Goal: Information Seeking & Learning: Find specific fact

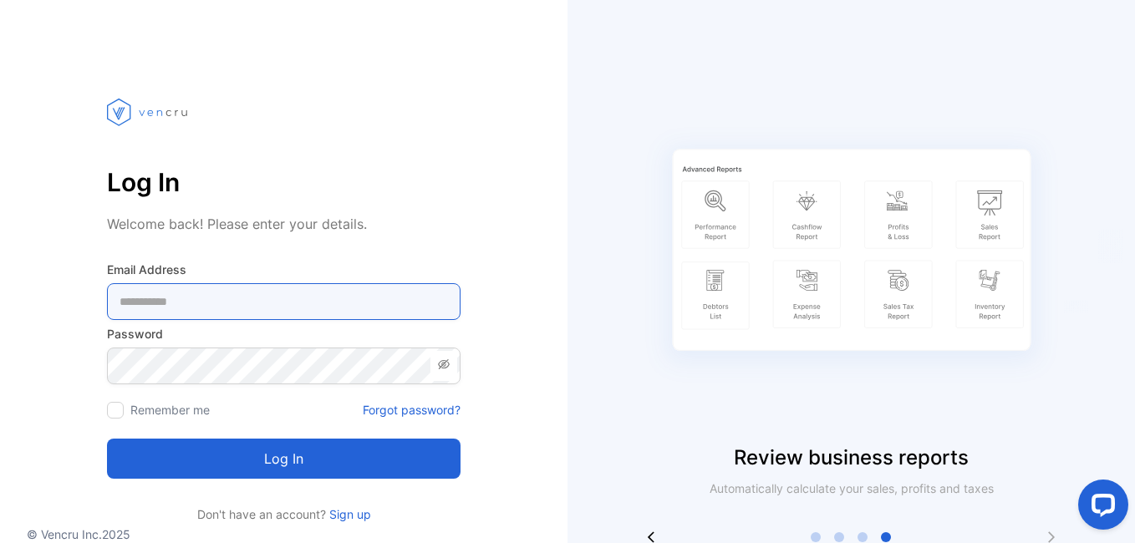
type Address-inputemail "**********"
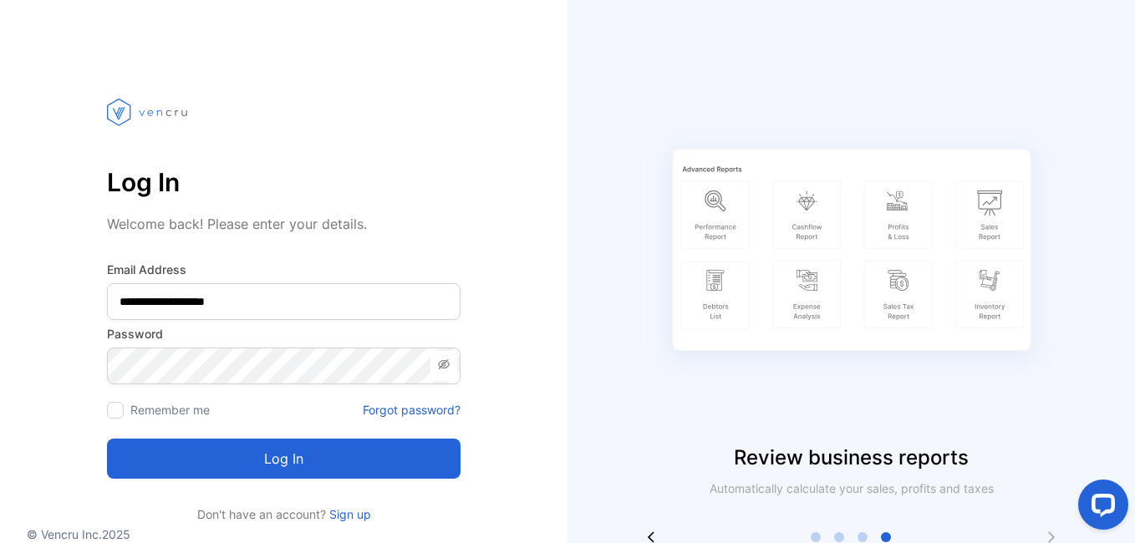
click at [294, 478] on button "Log in" at bounding box center [283, 459] width 353 height 40
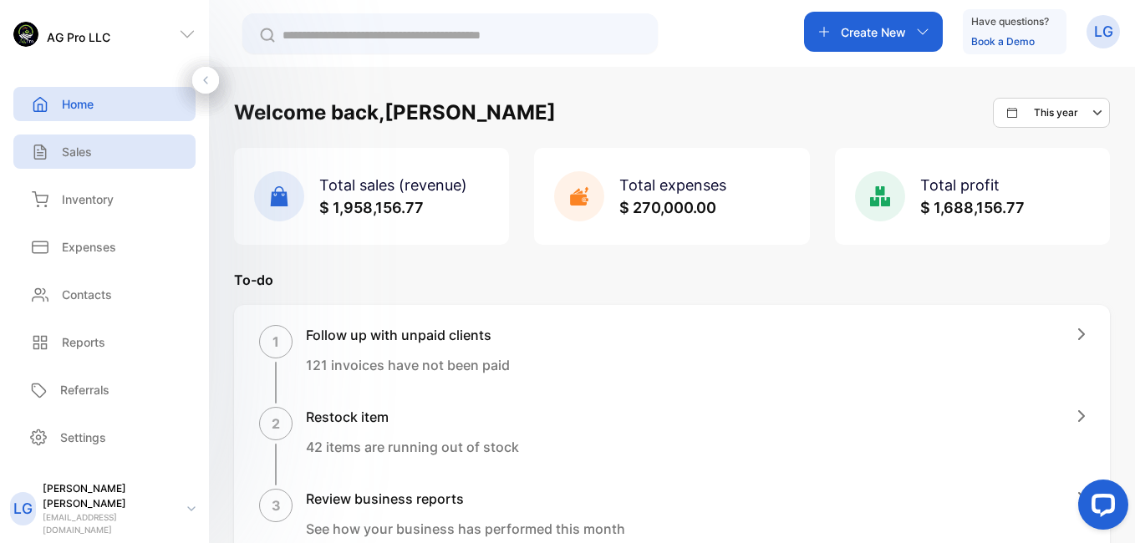
click at [68, 145] on p "Sales" at bounding box center [77, 152] width 30 height 18
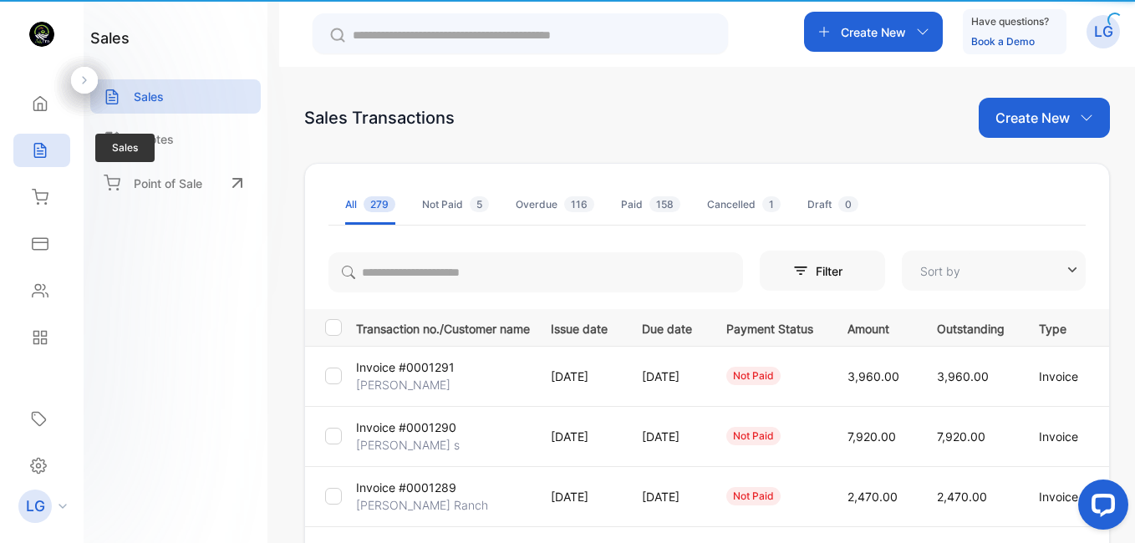
type input "**********"
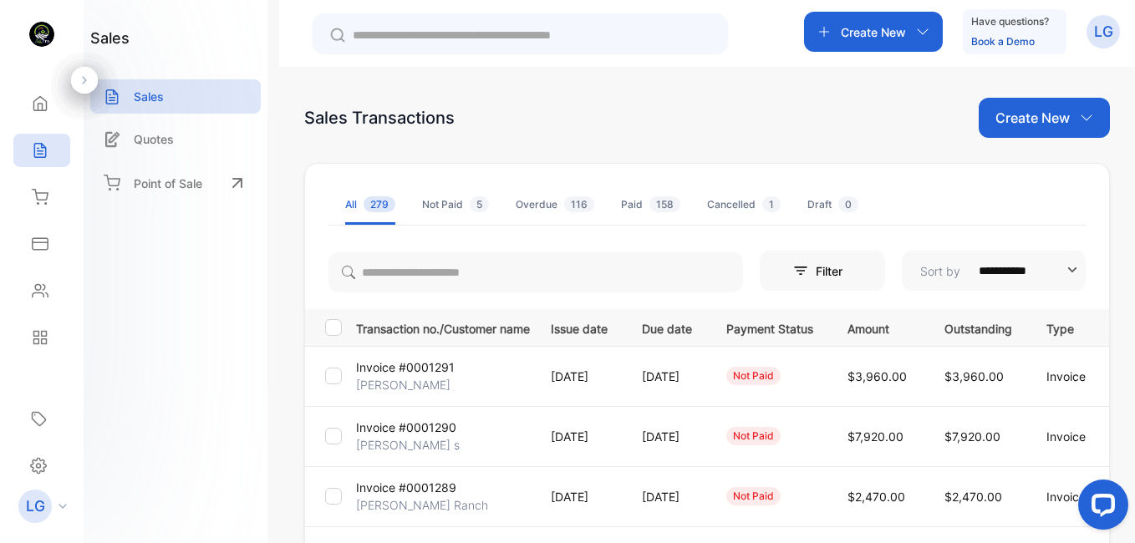
scroll to position [475, 0]
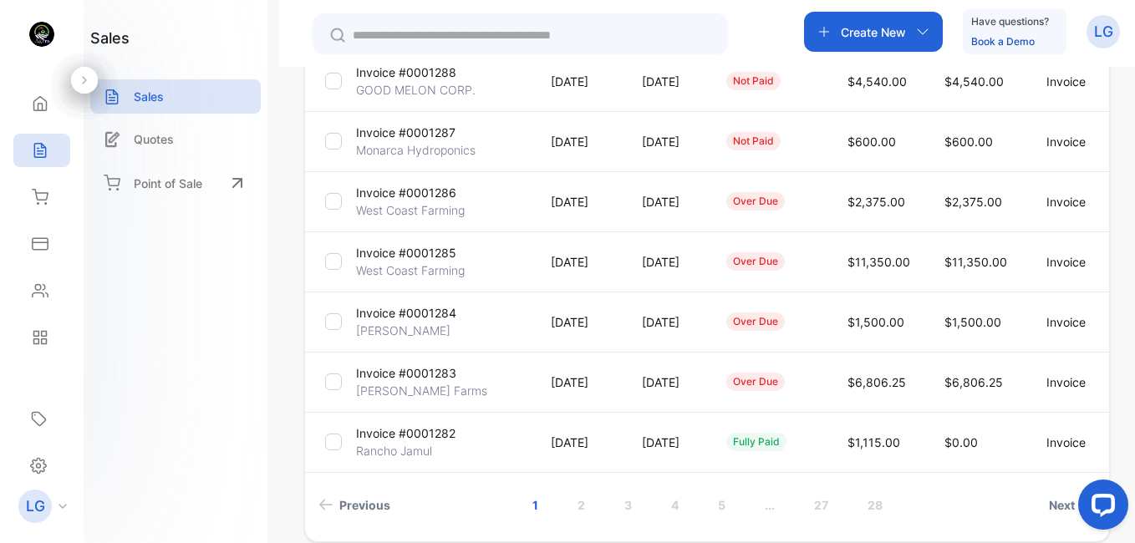
click at [396, 317] on p "Invoice #0001284" at bounding box center [406, 313] width 100 height 18
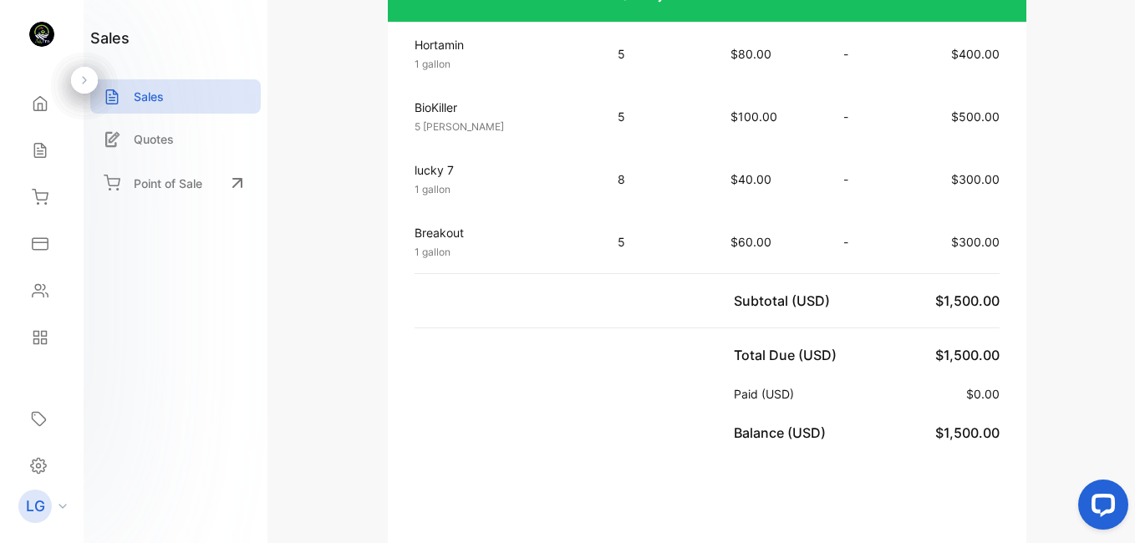
scroll to position [986, 0]
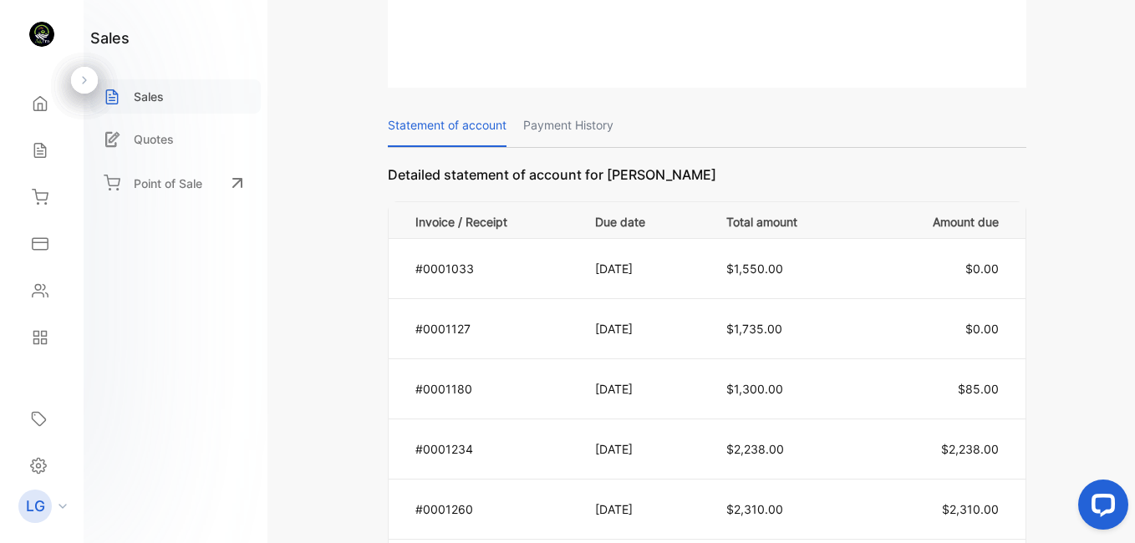
click at [149, 95] on p "Sales" at bounding box center [149, 97] width 30 height 18
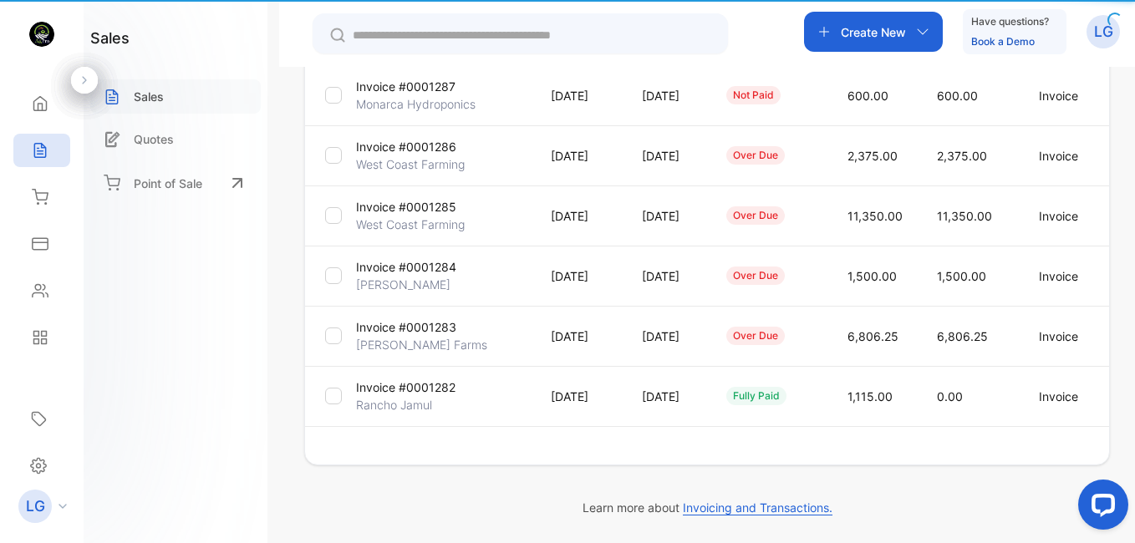
type input "**********"
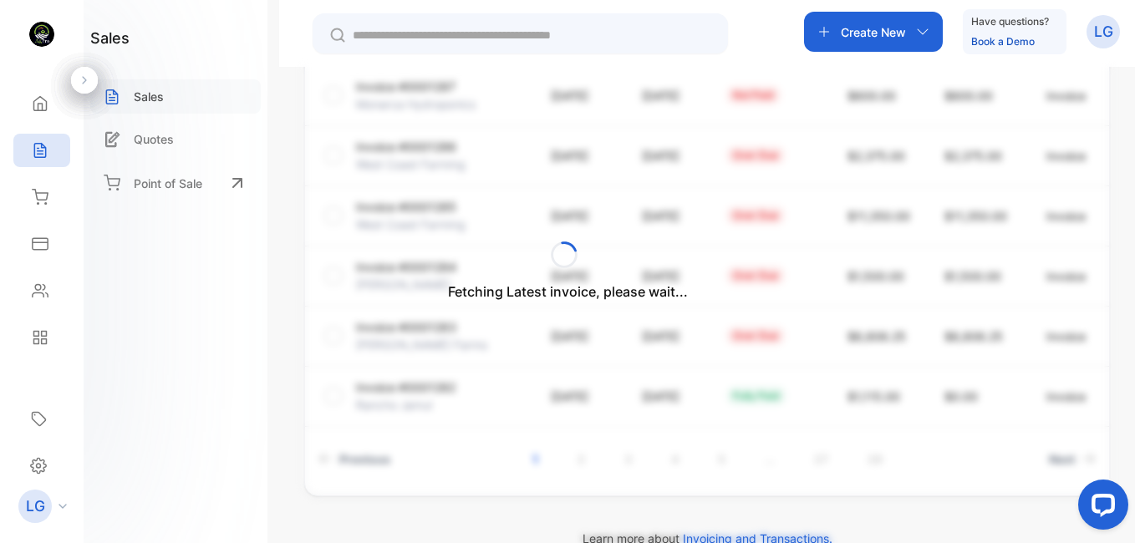
scroll to position [552, 0]
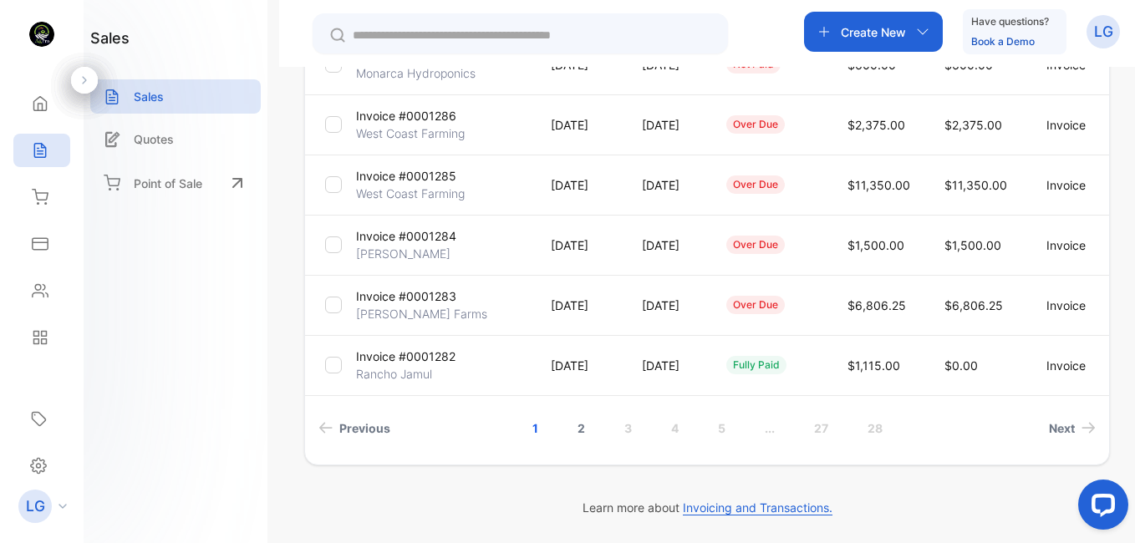
click at [581, 426] on link "2" at bounding box center [581, 428] width 48 height 31
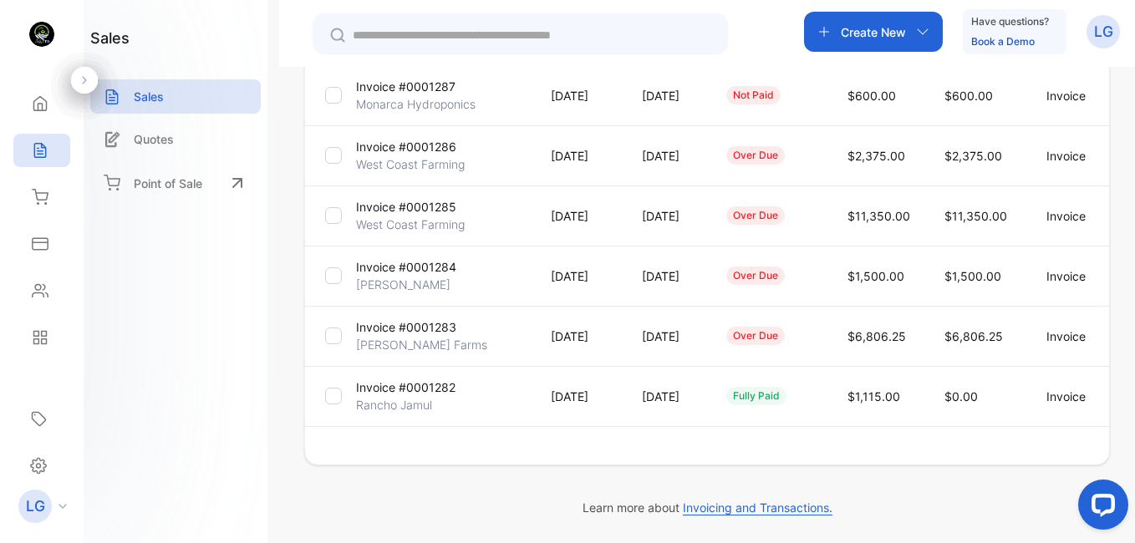
scroll to position [521, 0]
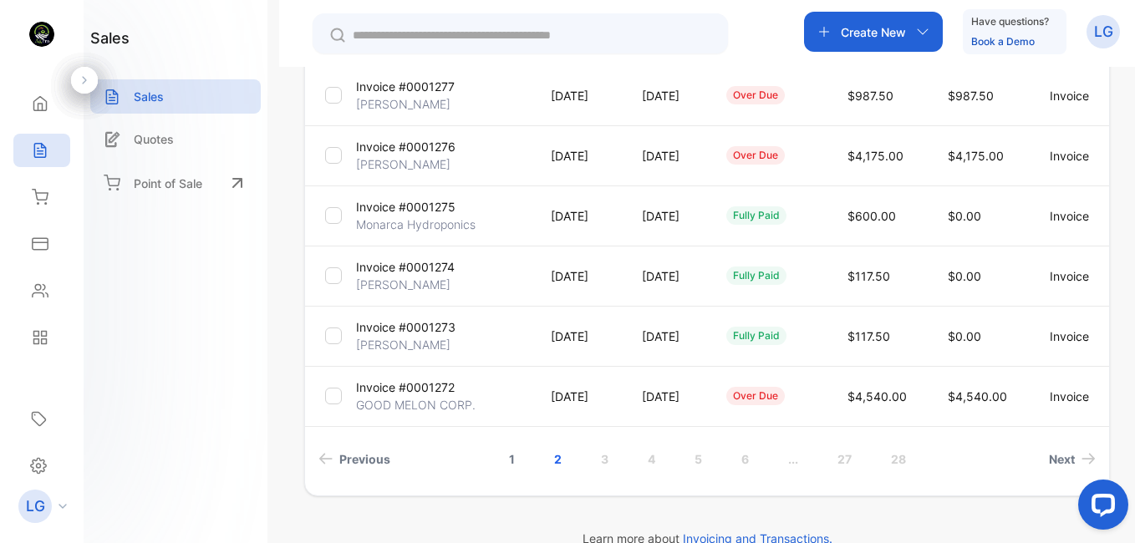
click at [512, 462] on link "1" at bounding box center [512, 459] width 46 height 31
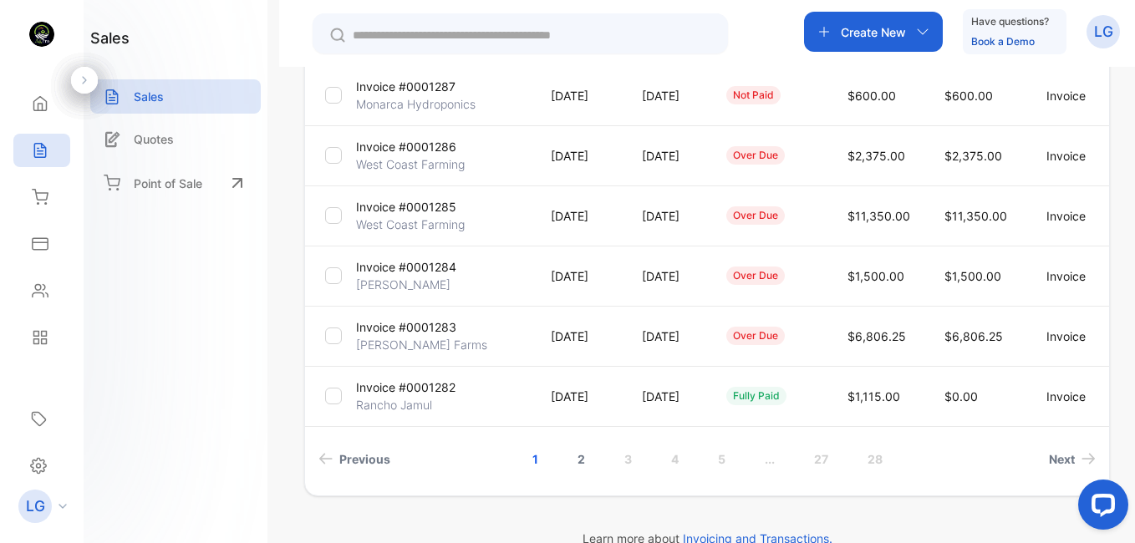
click at [578, 463] on link "2" at bounding box center [581, 459] width 48 height 31
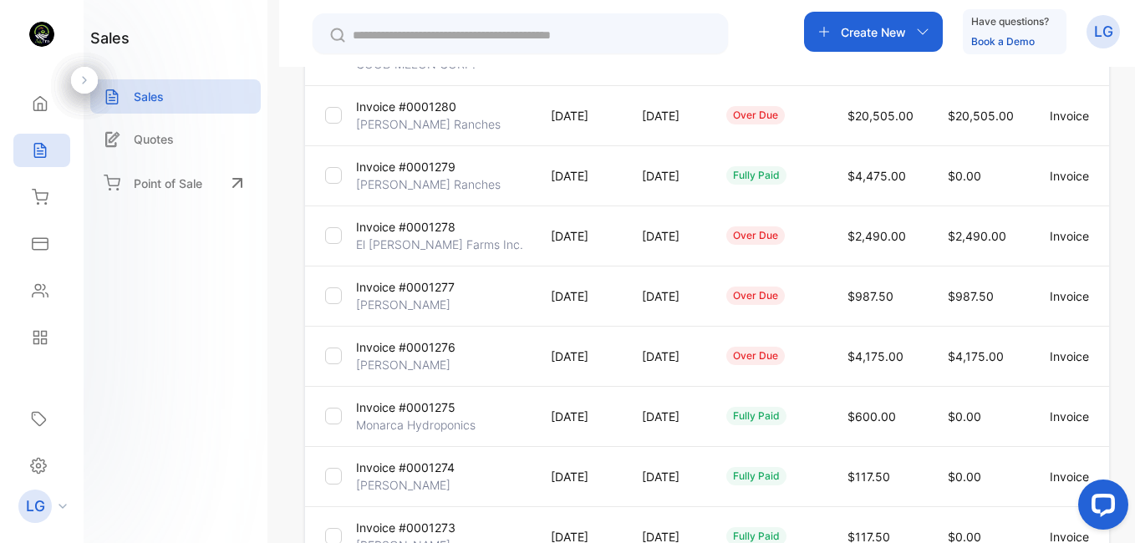
scroll to position [287, 0]
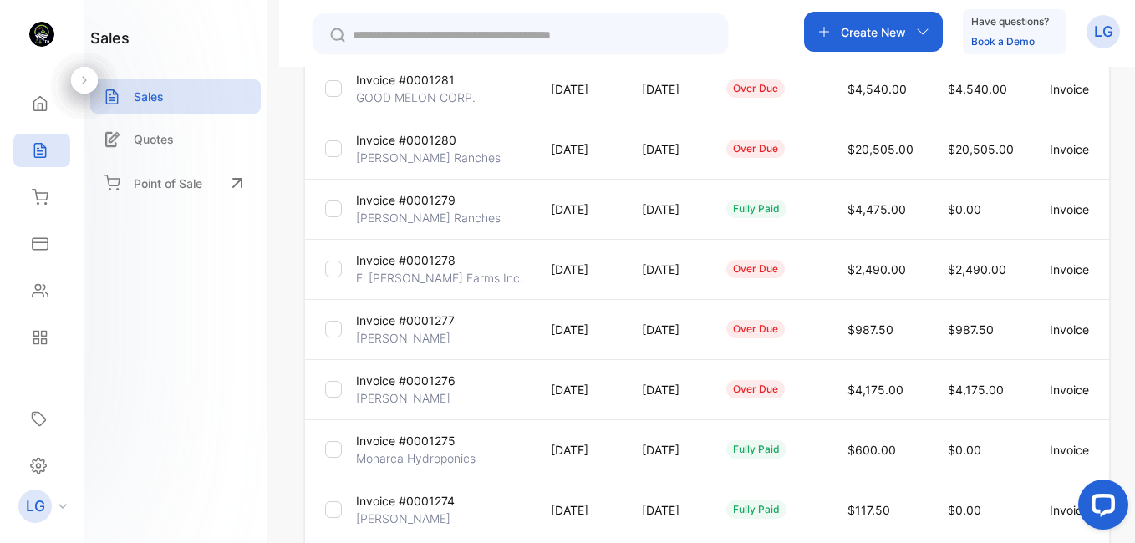
click at [421, 251] on td "Invoice #0001278 El [PERSON_NAME] Farms Inc." at bounding box center [439, 269] width 181 height 60
click at [421, 257] on p "Invoice #0001278" at bounding box center [405, 260] width 99 height 18
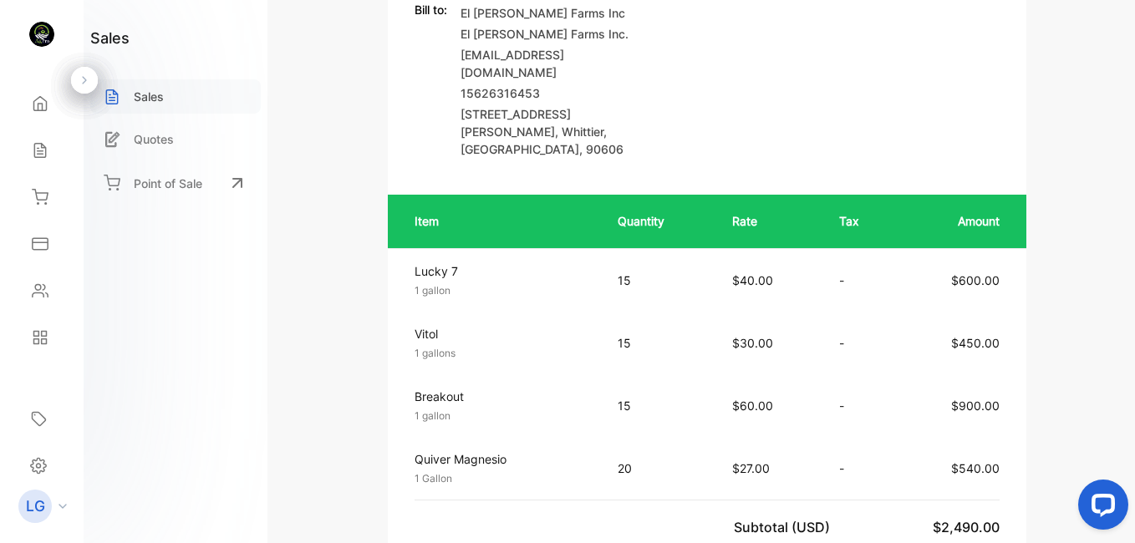
click at [145, 88] on p "Sales" at bounding box center [149, 97] width 30 height 18
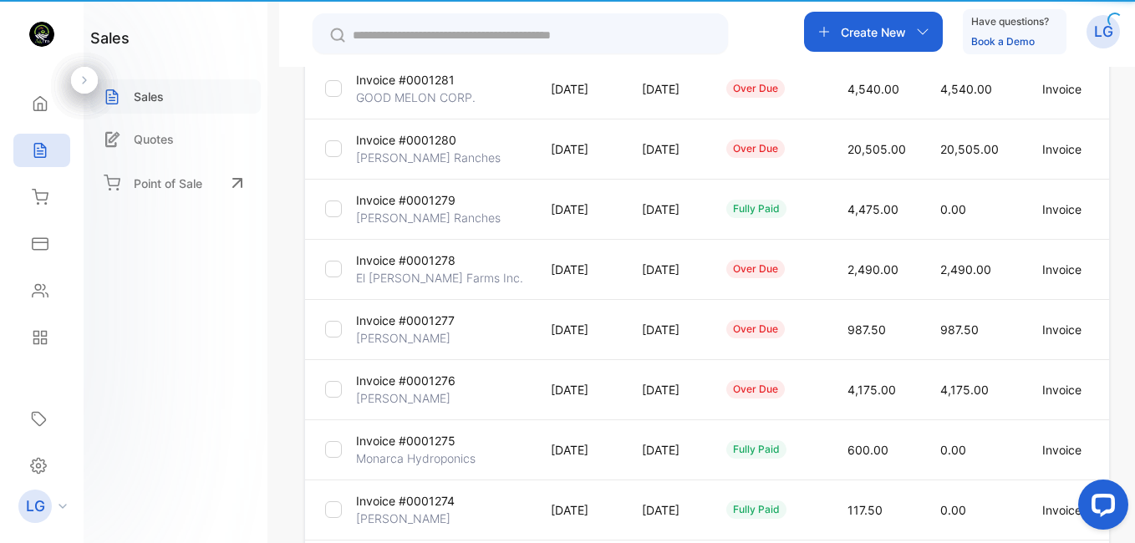
type input "**********"
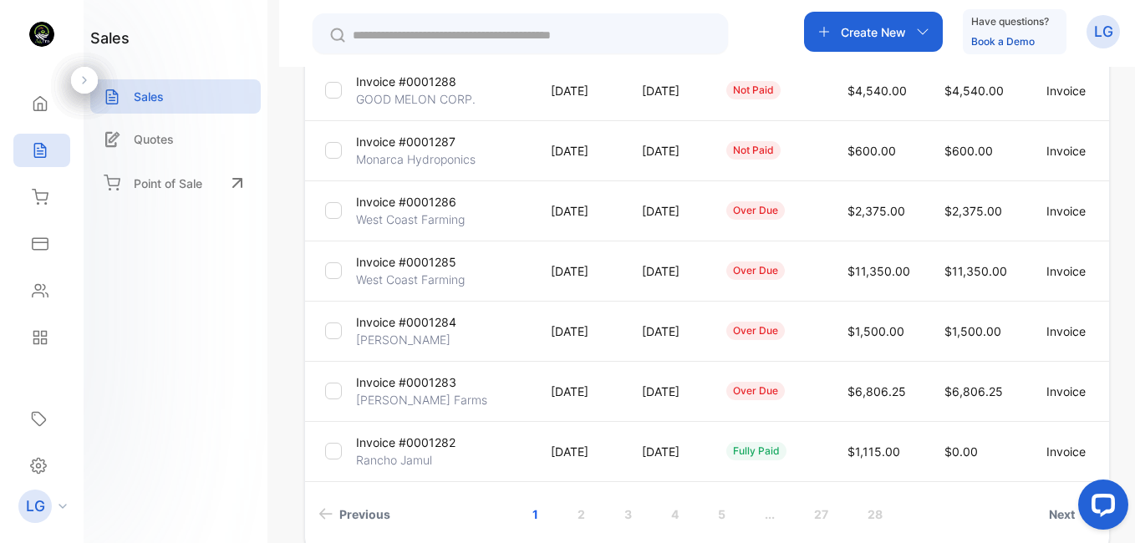
scroll to position [470, 0]
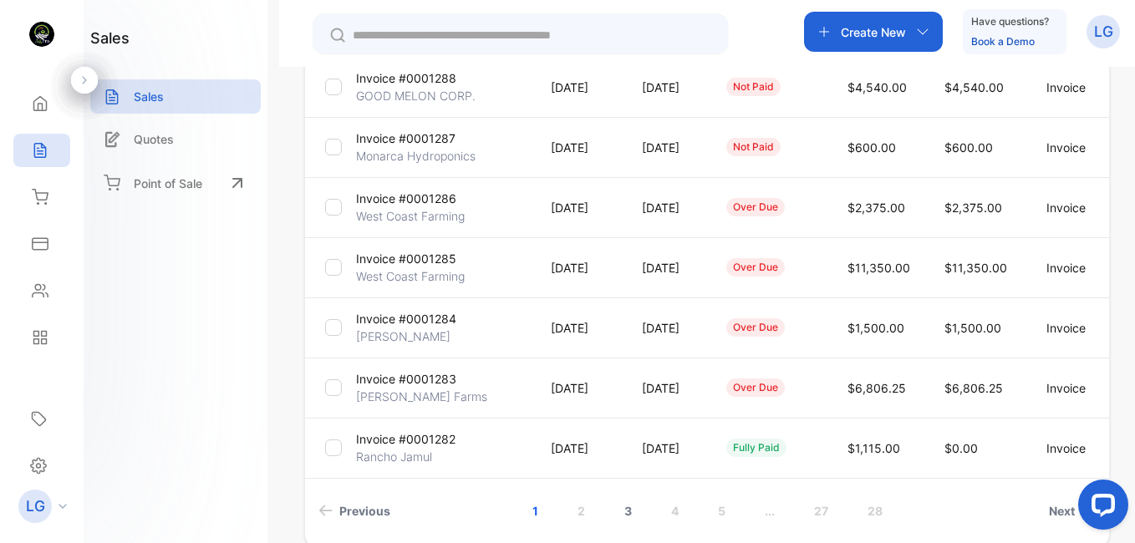
click at [638, 517] on link "3" at bounding box center [628, 510] width 48 height 31
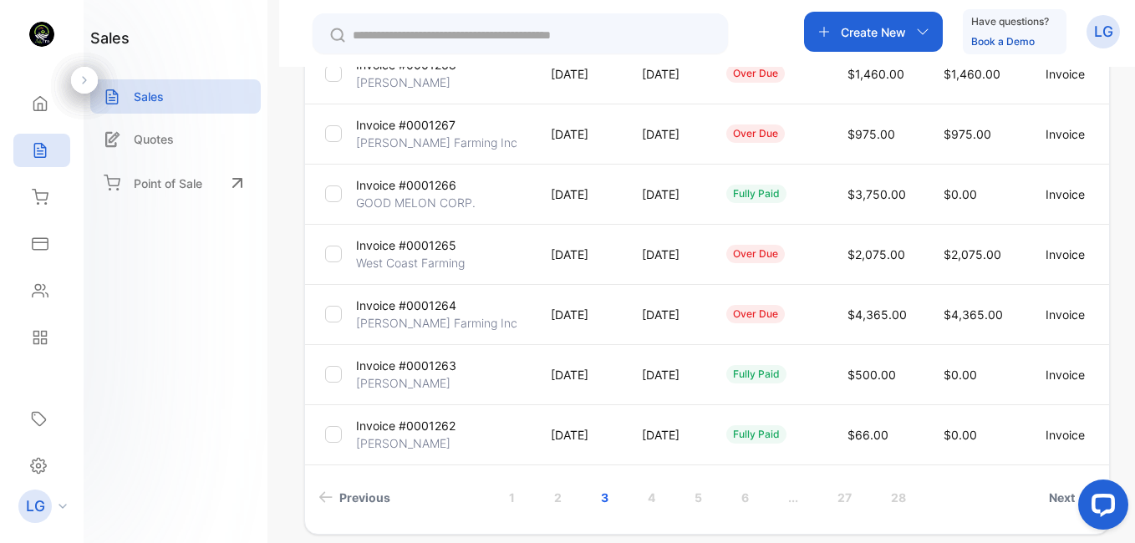
scroll to position [480, 0]
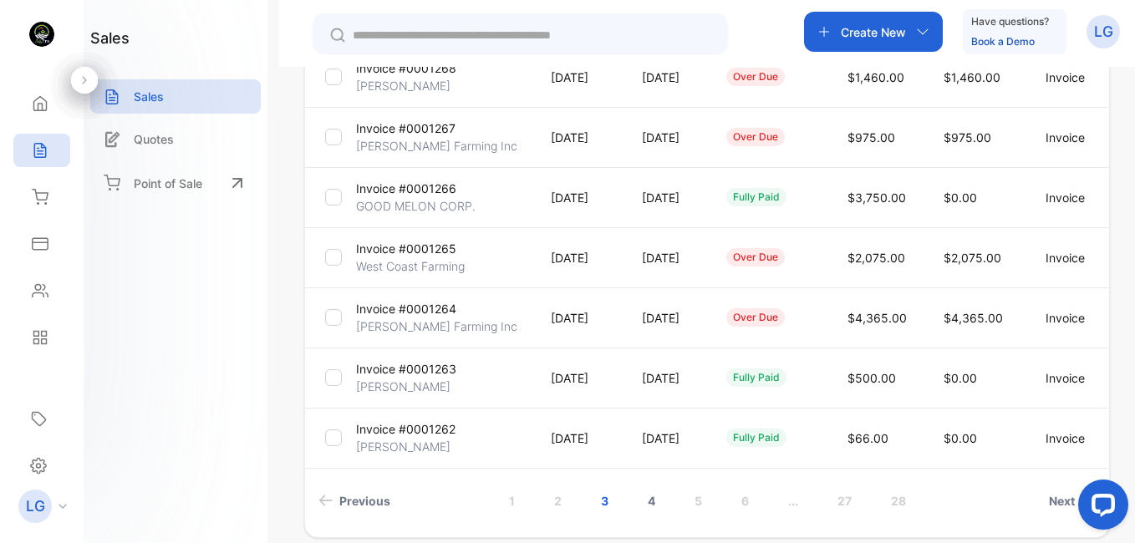
click at [658, 504] on link "4" at bounding box center [651, 500] width 48 height 31
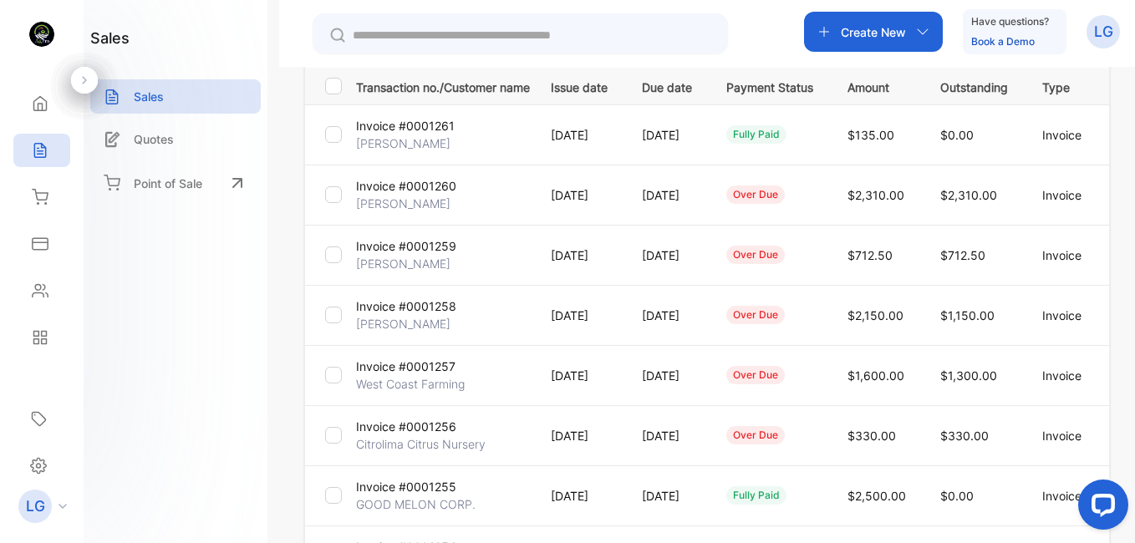
scroll to position [214, 0]
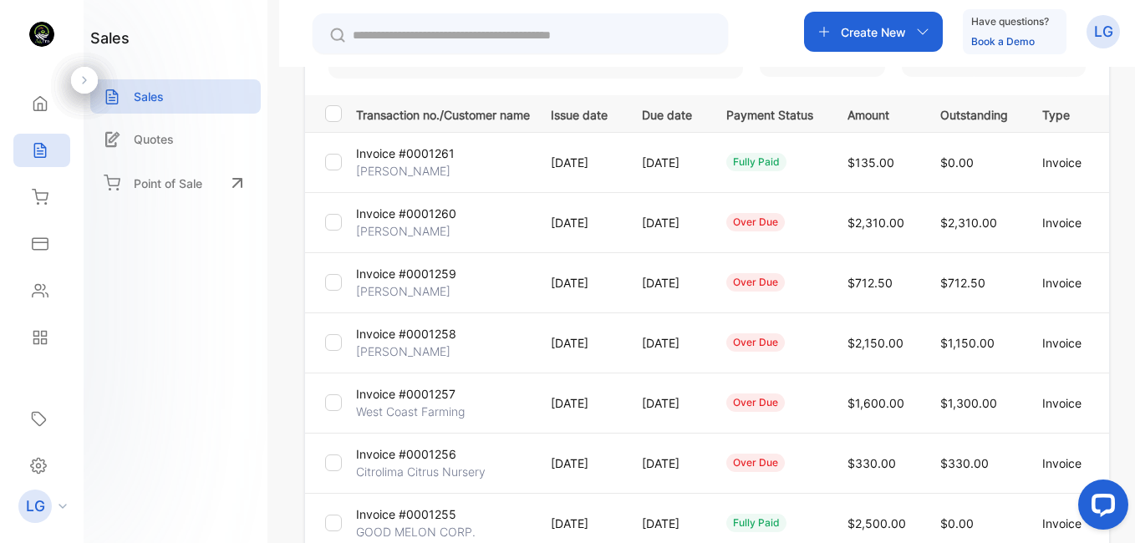
click at [383, 217] on p "Invoice #0001260" at bounding box center [406, 214] width 100 height 18
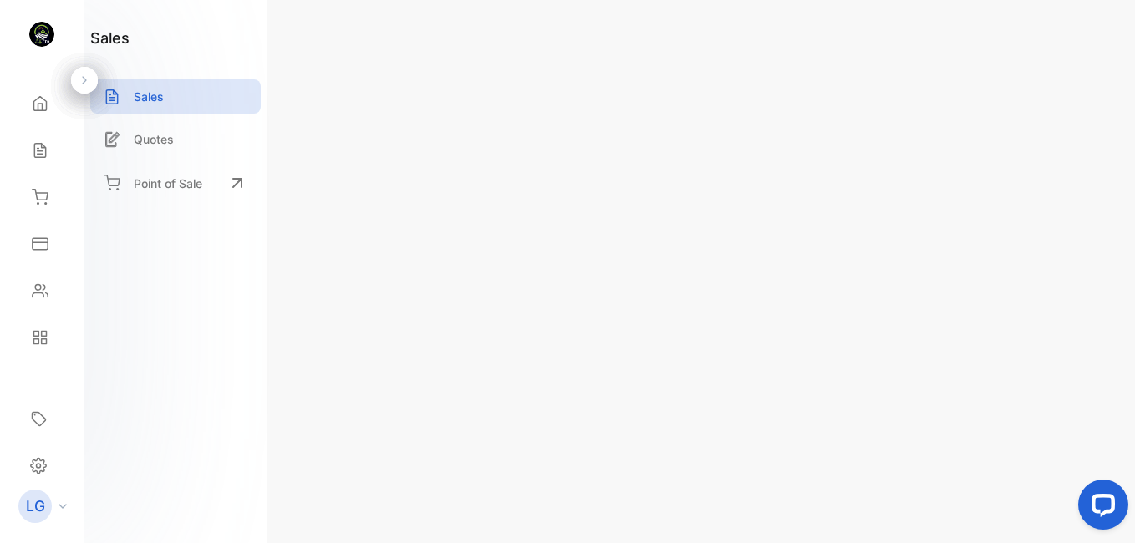
click at [1122, 349] on div "Invoice #0001260 over due Shipping: Not Delivered Edit Invoice Actions AG Pro L…" at bounding box center [707, 271] width 856 height 543
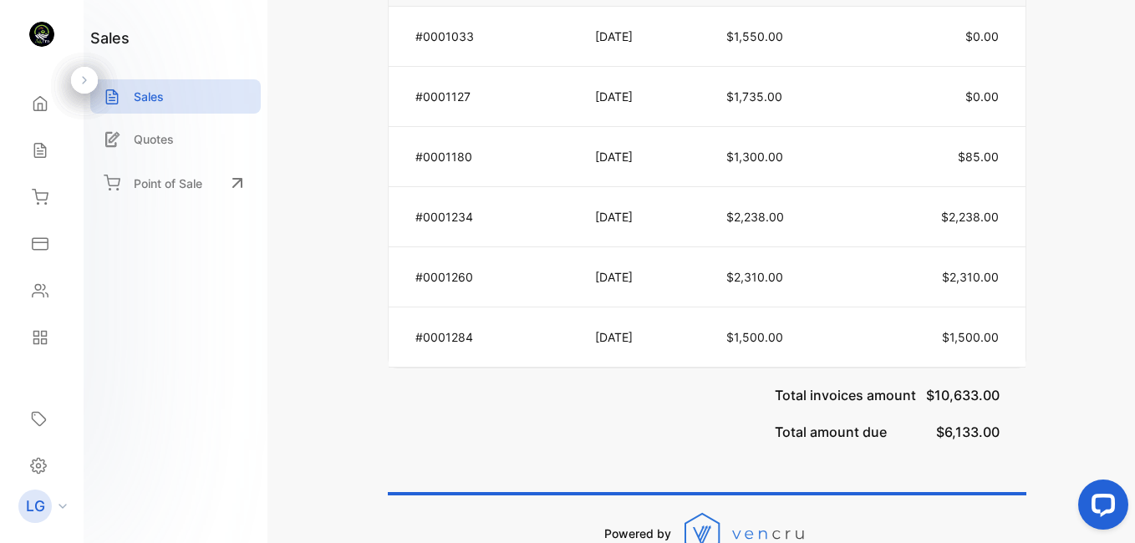
scroll to position [1100, 0]
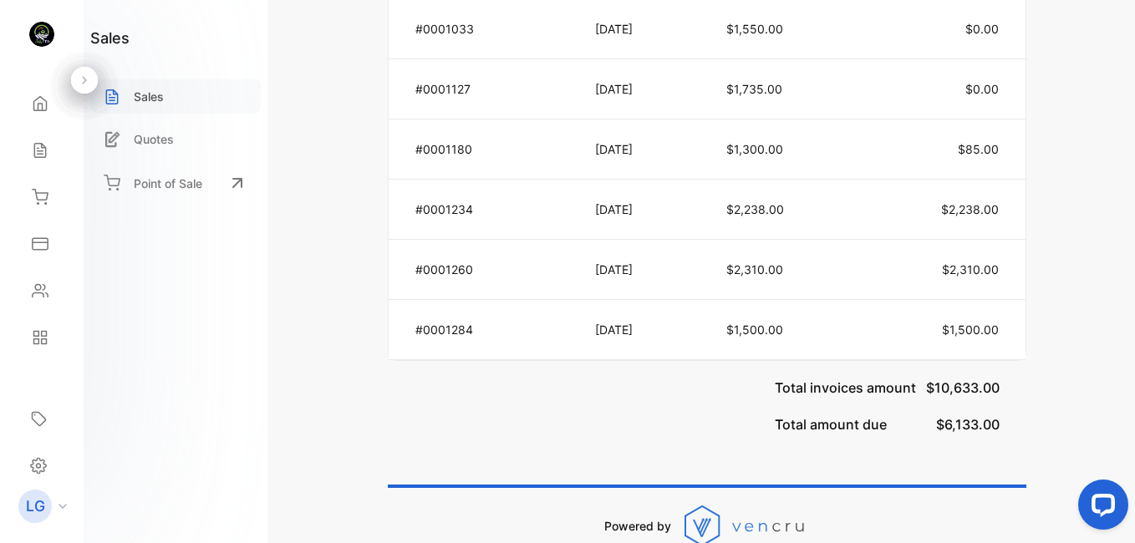
click at [148, 81] on div "Sales" at bounding box center [175, 96] width 170 height 34
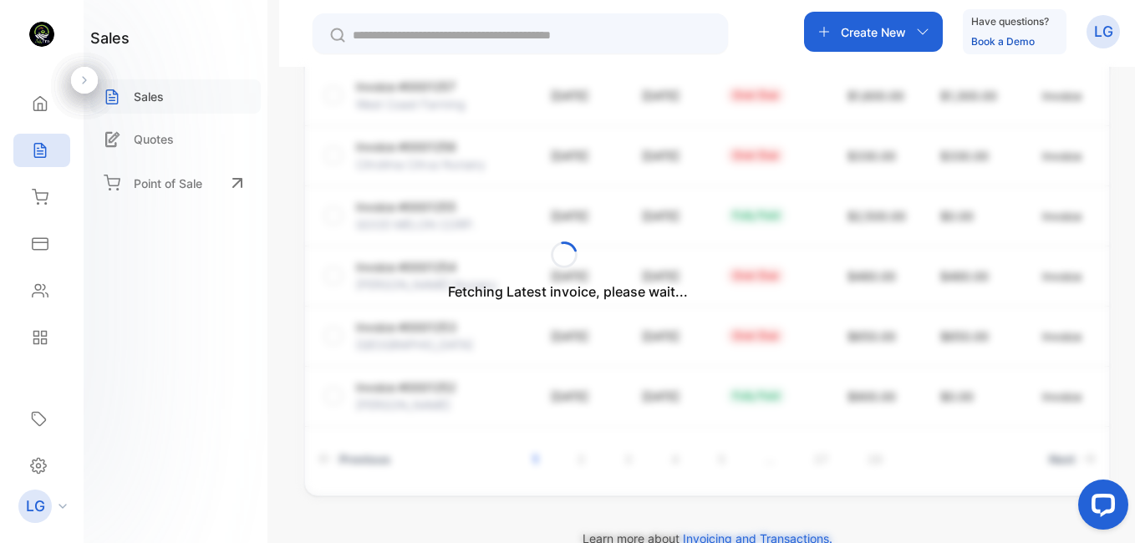
scroll to position [552, 0]
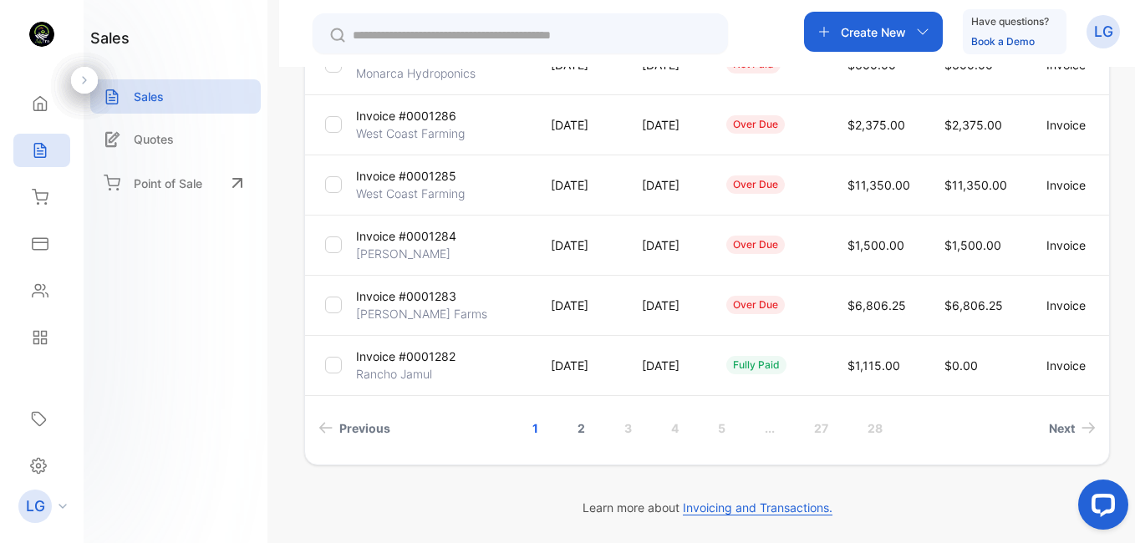
click at [576, 431] on link "2" at bounding box center [581, 428] width 48 height 31
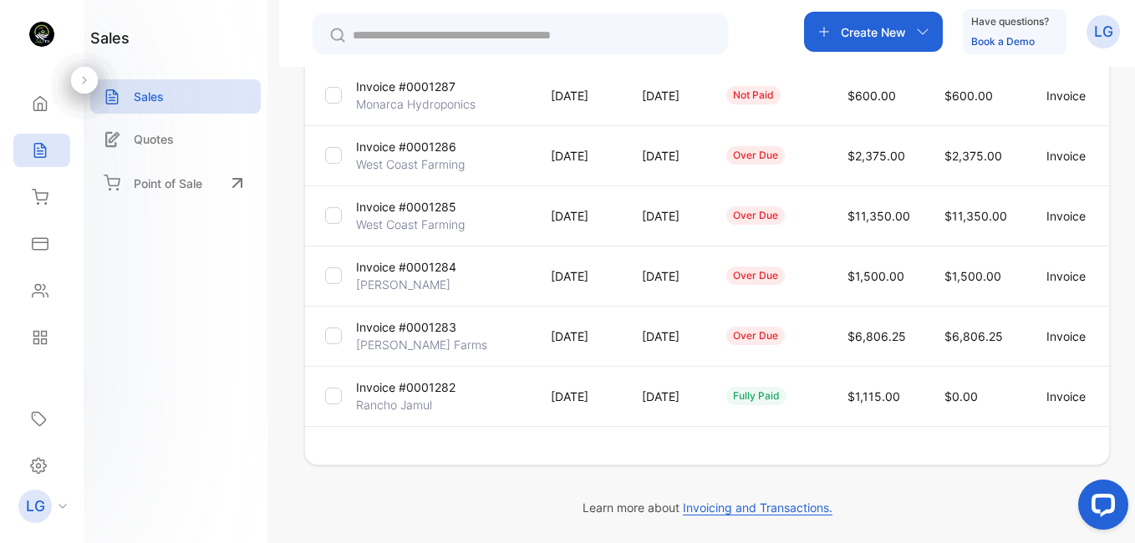
scroll to position [521, 0]
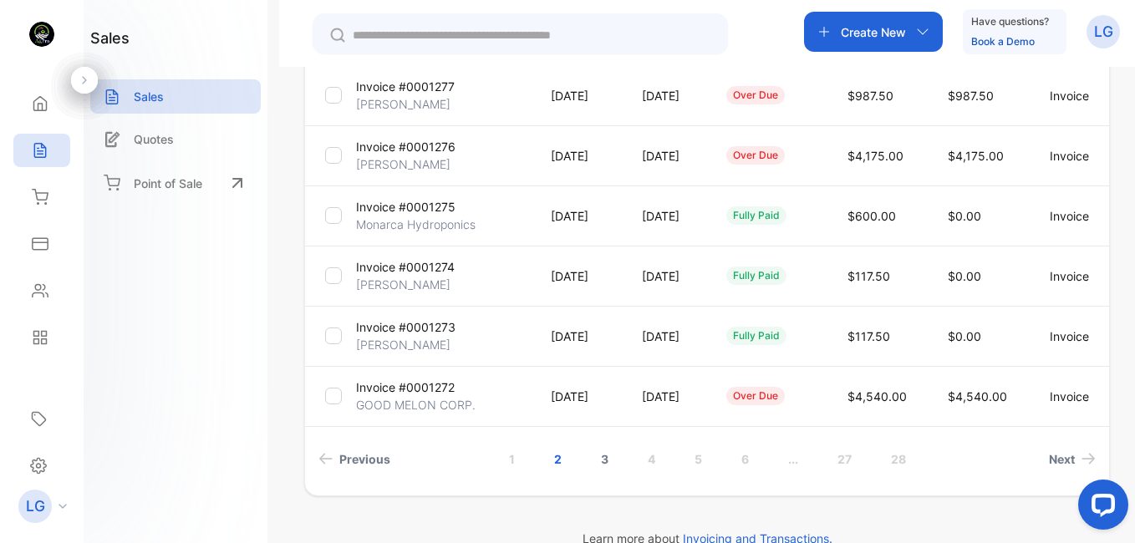
click at [602, 467] on link "3" at bounding box center [605, 459] width 48 height 31
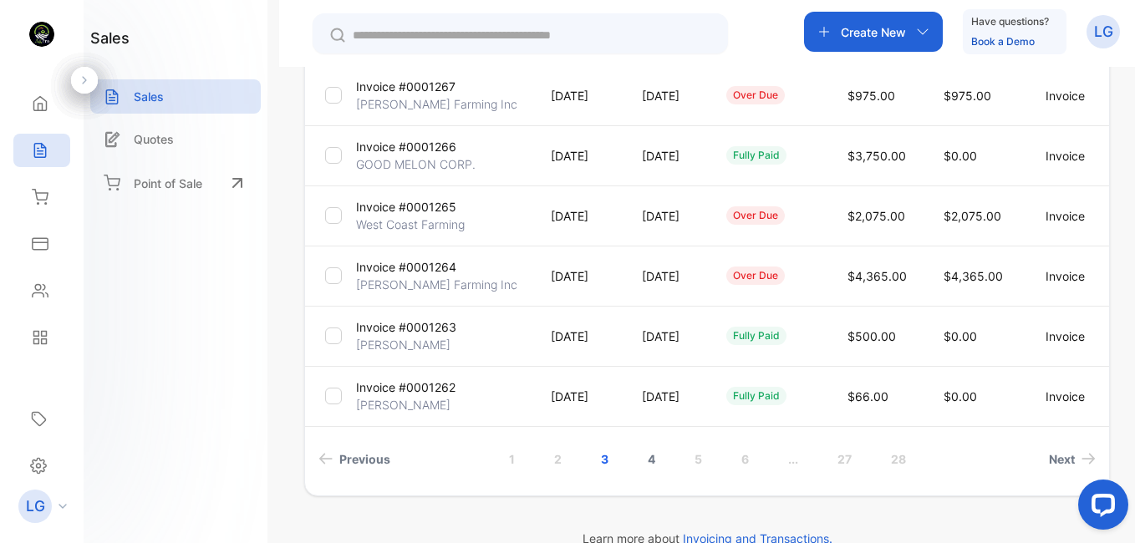
click at [648, 457] on link "4" at bounding box center [651, 459] width 48 height 31
click at [698, 455] on link "5" at bounding box center [698, 459] width 48 height 31
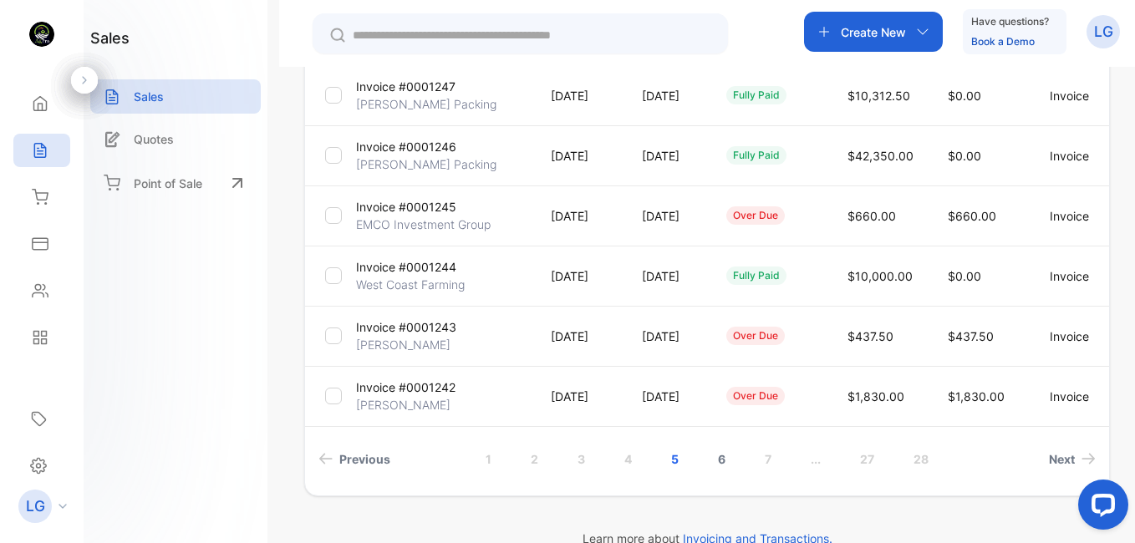
click at [719, 453] on link "6" at bounding box center [722, 459] width 48 height 31
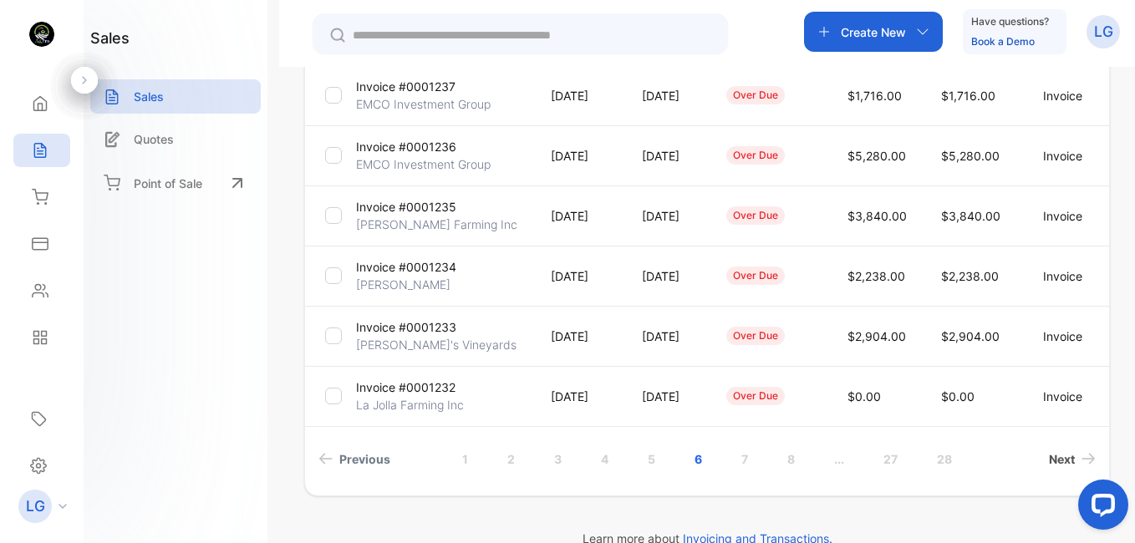
click at [1051, 457] on span "Next" at bounding box center [1062, 459] width 26 height 18
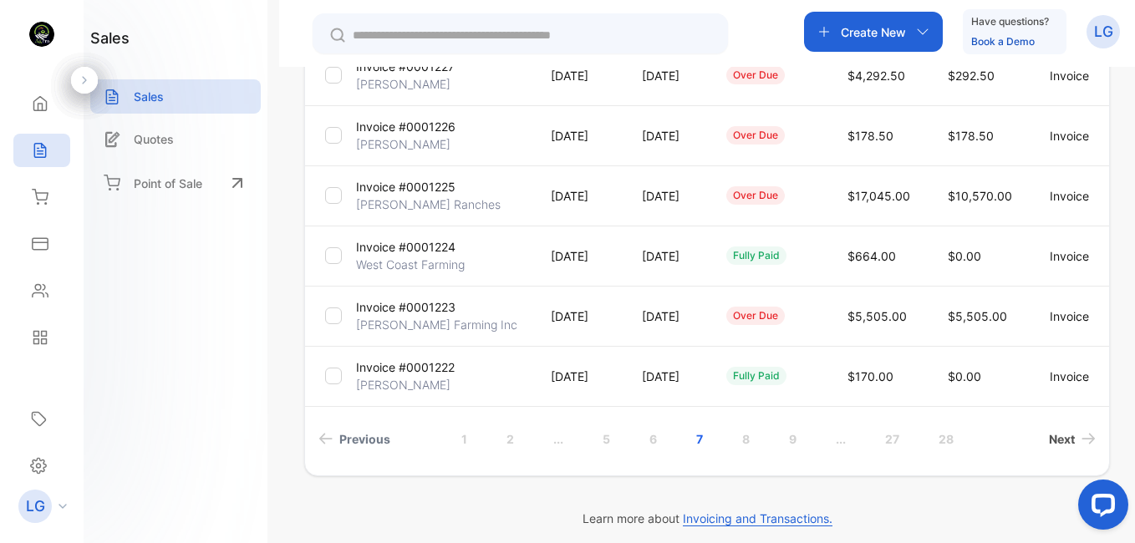
scroll to position [552, 0]
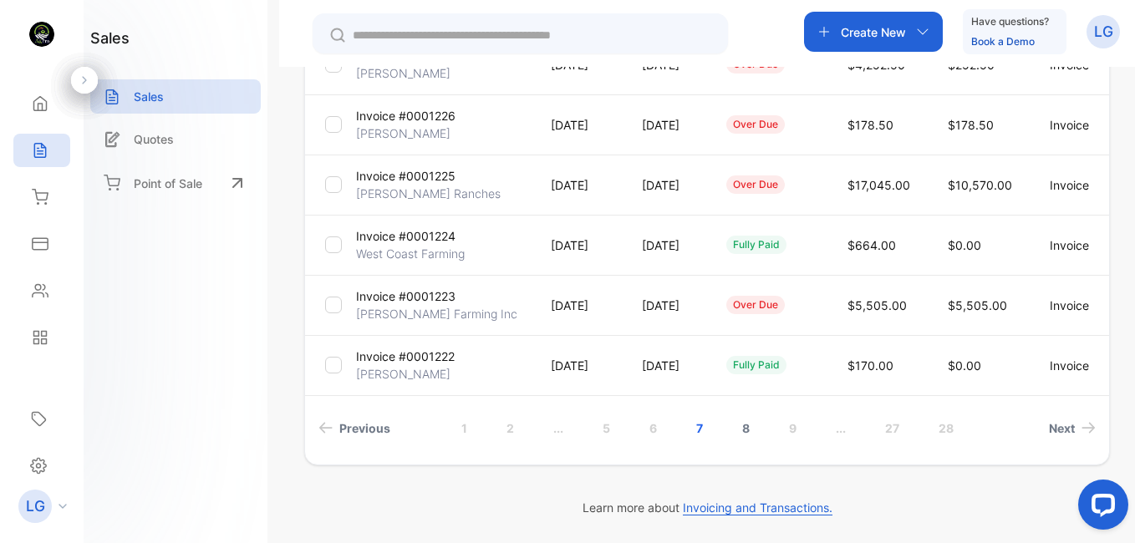
click at [736, 425] on link "8" at bounding box center [746, 428] width 48 height 31
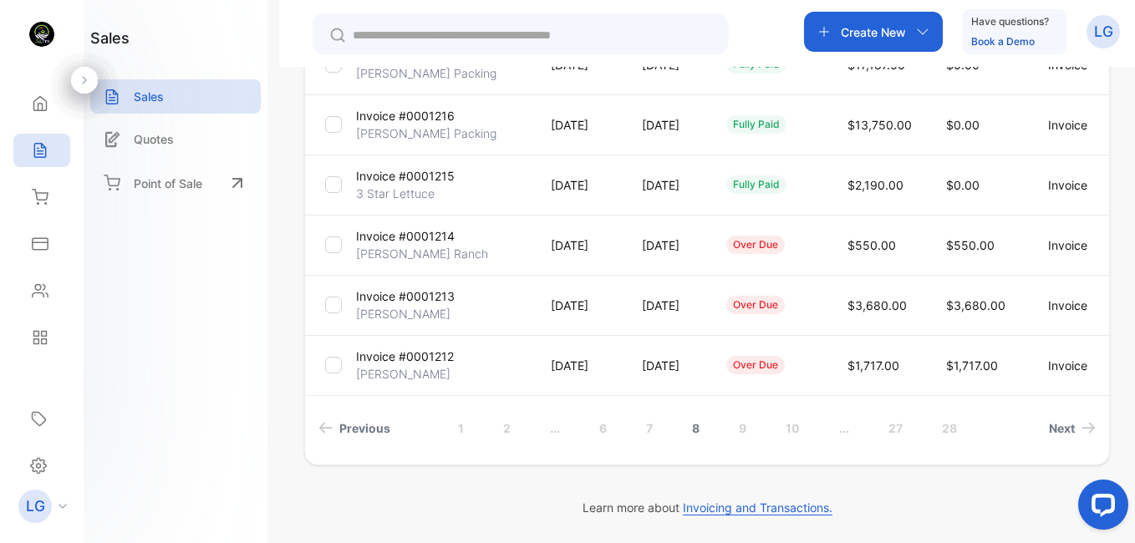
click at [736, 425] on link "9" at bounding box center [743, 428] width 48 height 31
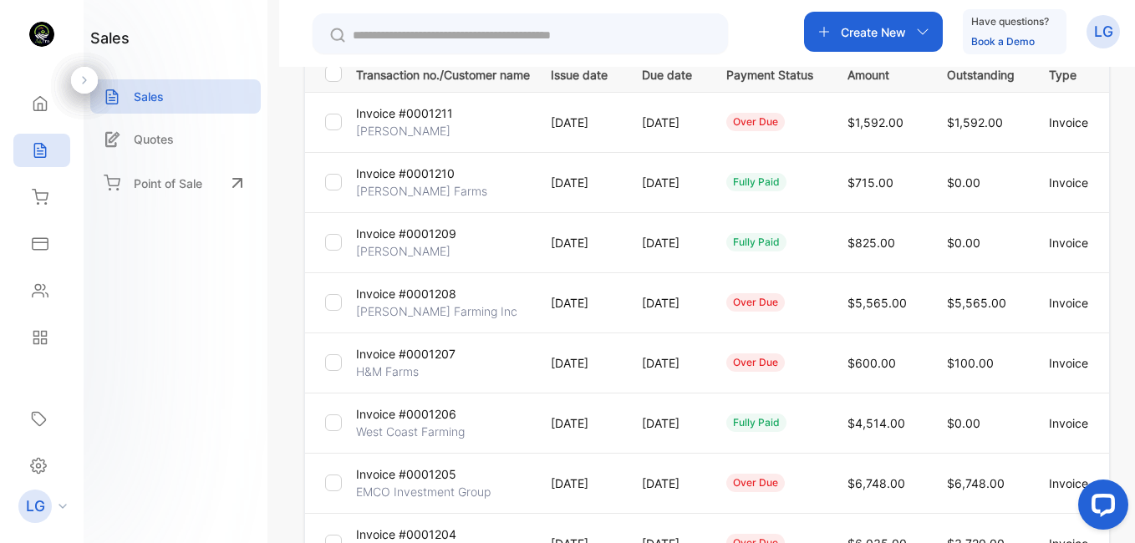
scroll to position [287, 0]
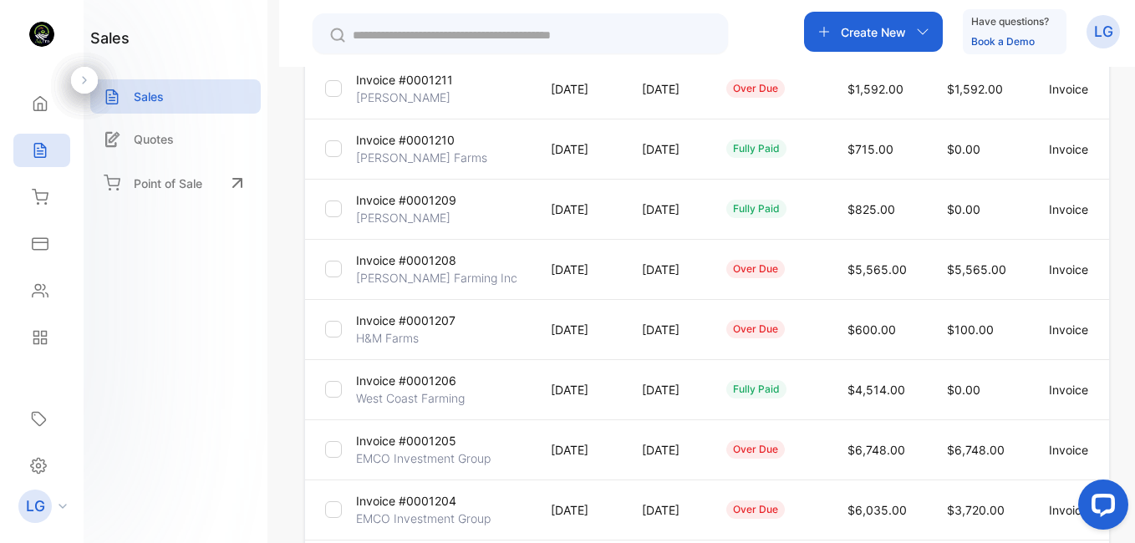
click at [404, 341] on p "H&M Farms" at bounding box center [387, 338] width 63 height 18
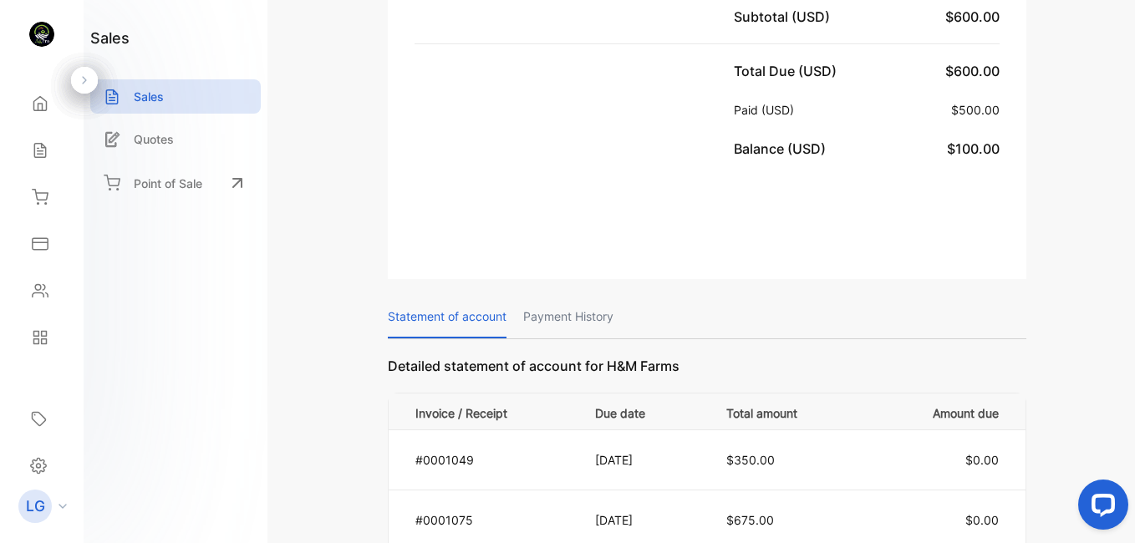
scroll to position [153, 0]
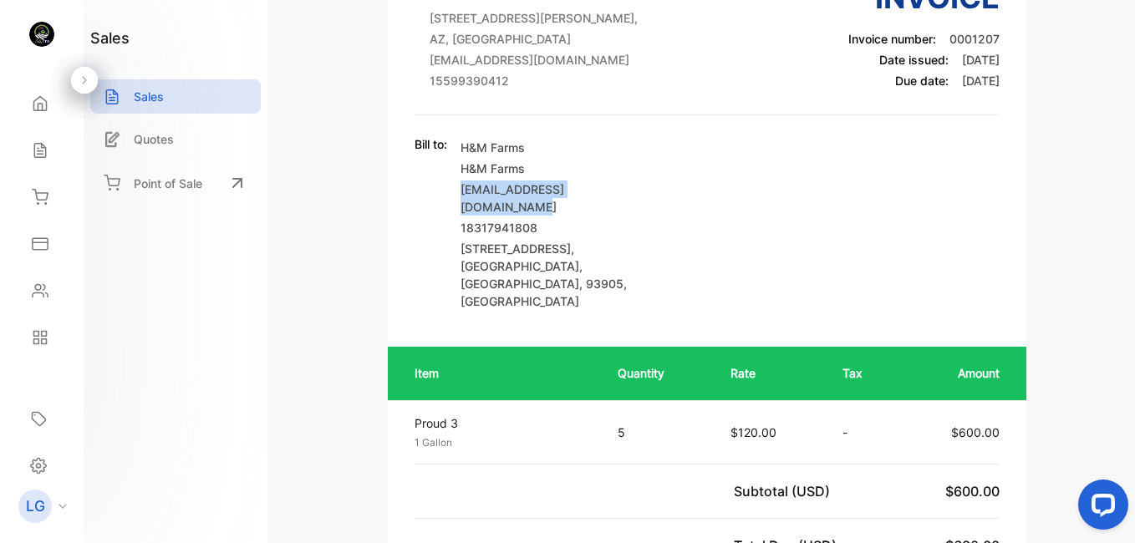
drag, startPoint x: 462, startPoint y: 187, endPoint x: 648, endPoint y: 191, distance: 185.5
click at [648, 191] on p "[EMAIL_ADDRESS][DOMAIN_NAME]" at bounding box center [556, 197] width 192 height 35
drag, startPoint x: 648, startPoint y: 191, endPoint x: 603, endPoint y: 185, distance: 44.8
copy p "[EMAIL_ADDRESS][DOMAIN_NAME]"
